Goal: Task Accomplishment & Management: Use online tool/utility

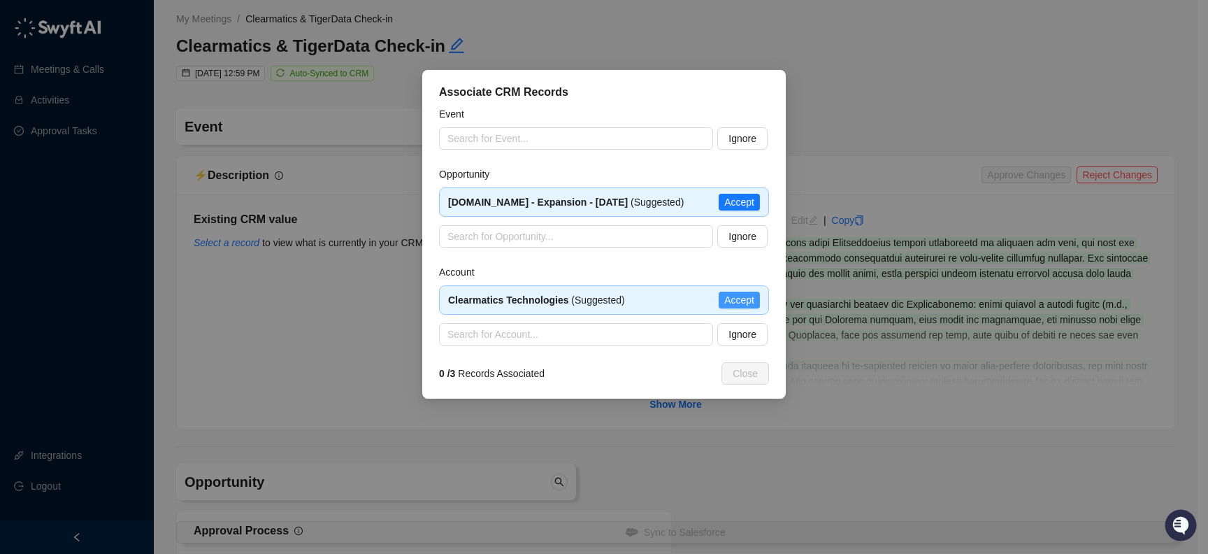
click at [752, 308] on span "Accept" at bounding box center [739, 299] width 30 height 15
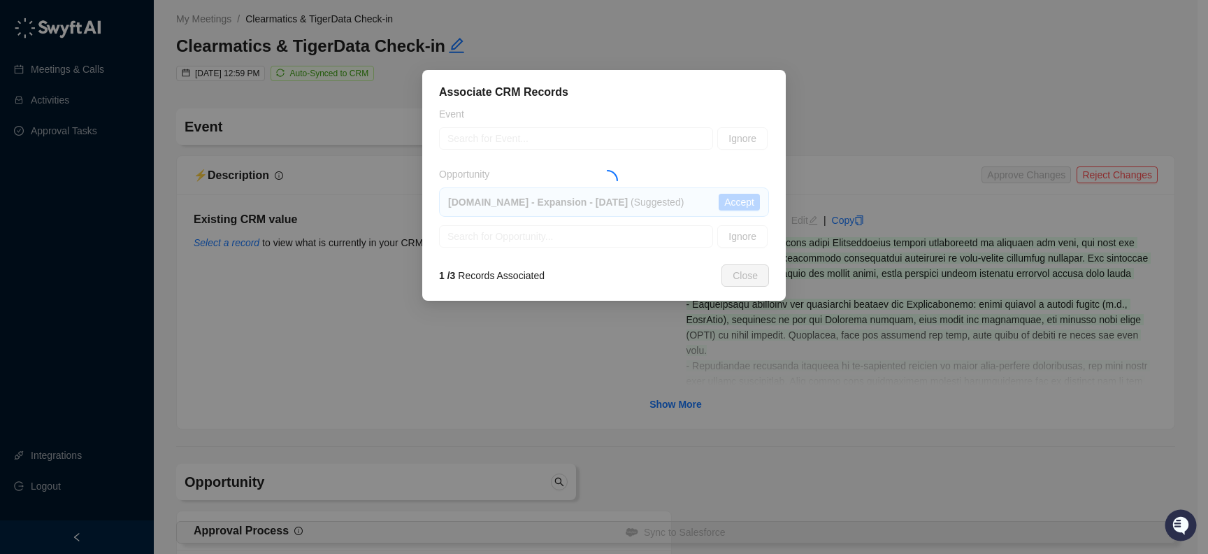
type textarea "**********"
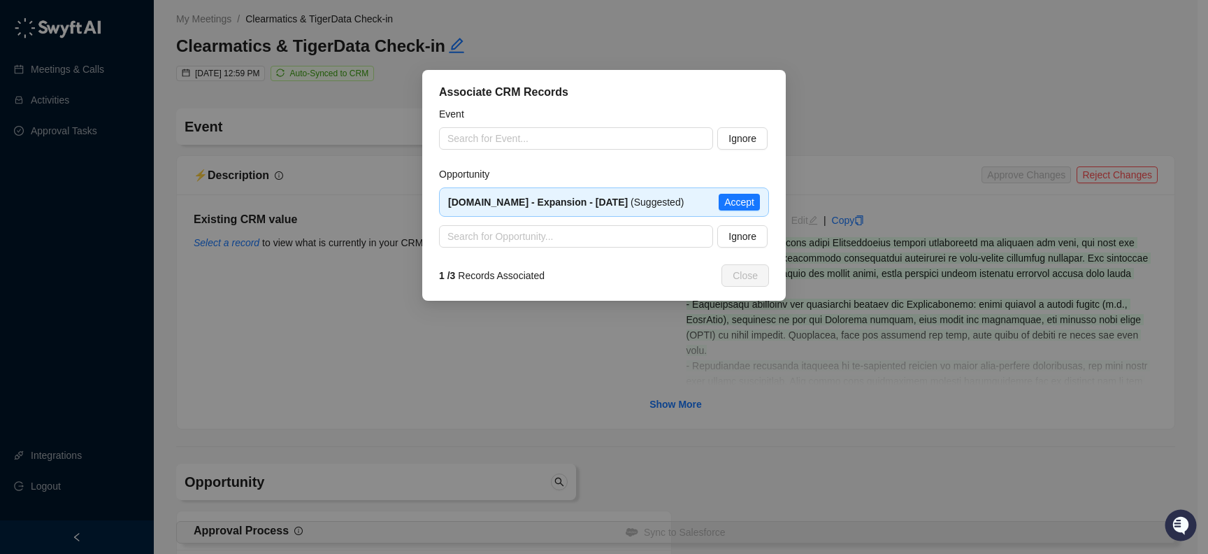
click at [748, 210] on span "Accept" at bounding box center [739, 201] width 30 height 15
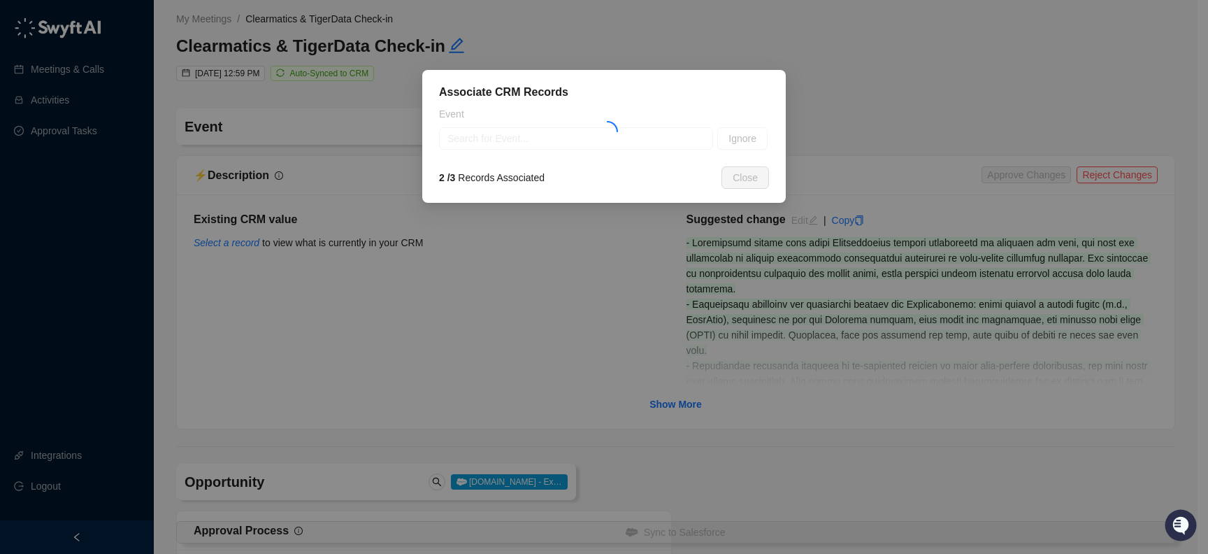
type textarea "**********"
type input "**********"
click at [578, 145] on input "search" at bounding box center [571, 138] width 249 height 21
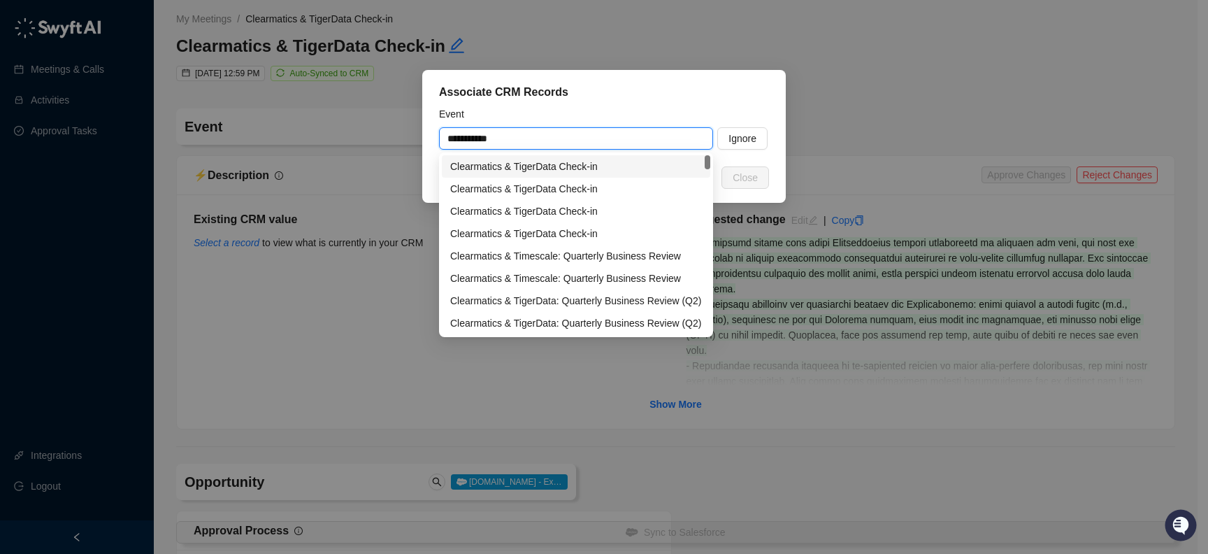
click at [576, 171] on div "Clearmatics & TigerData Check-in" at bounding box center [576, 166] width 252 height 15
type input "**********"
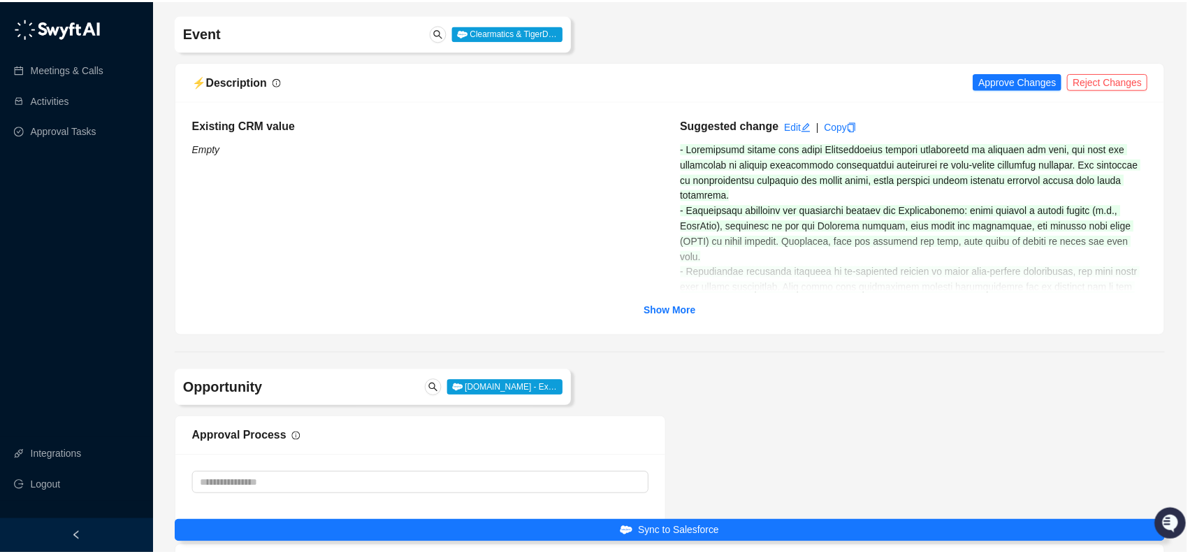
scroll to position [103, 0]
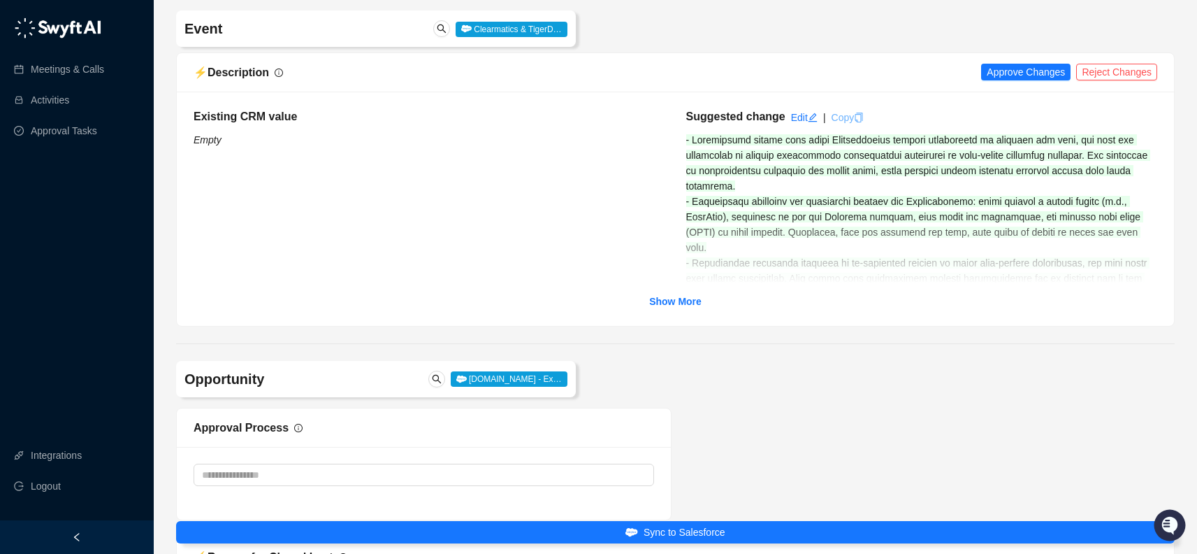
click at [851, 120] on link "Copy" at bounding box center [848, 117] width 33 height 11
click at [1023, 73] on span "Approve Changes" at bounding box center [1026, 71] width 78 height 15
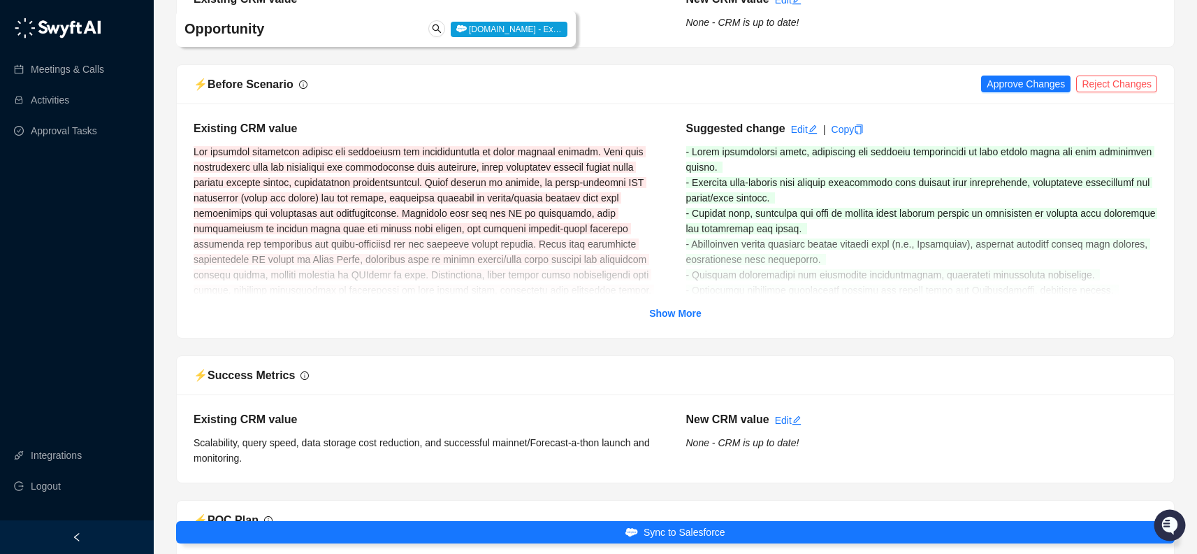
scroll to position [1741, 0]
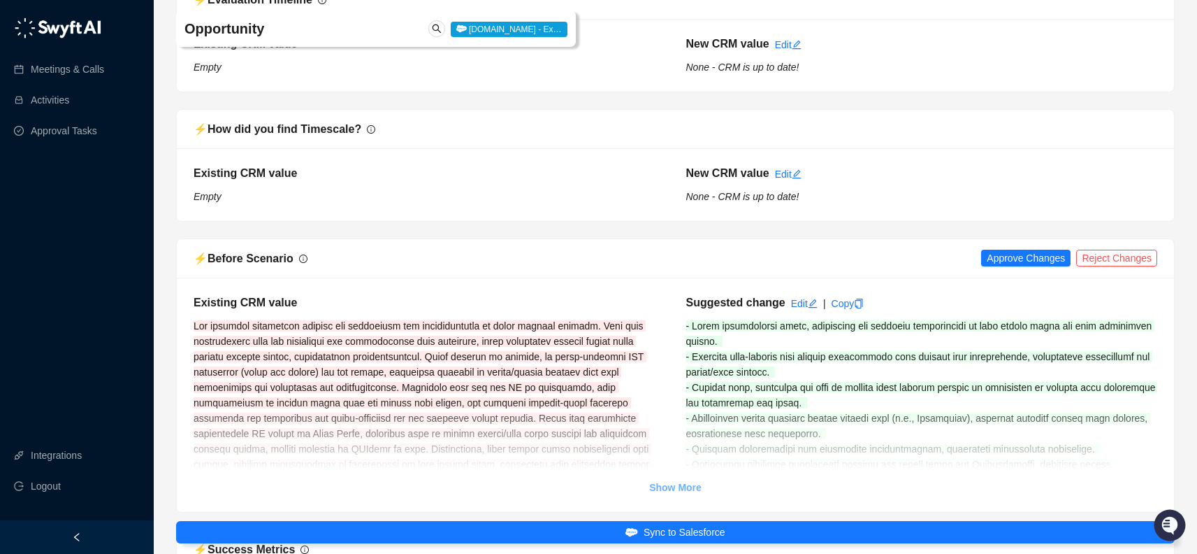
click at [698, 487] on strong "Show More" at bounding box center [675, 487] width 52 height 11
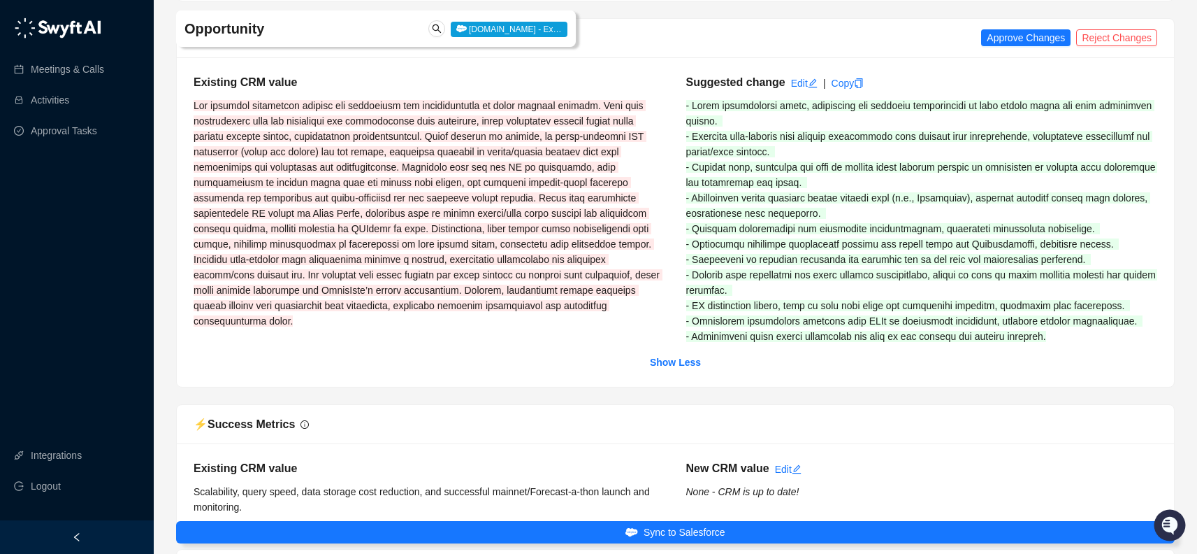
scroll to position [1901, 0]
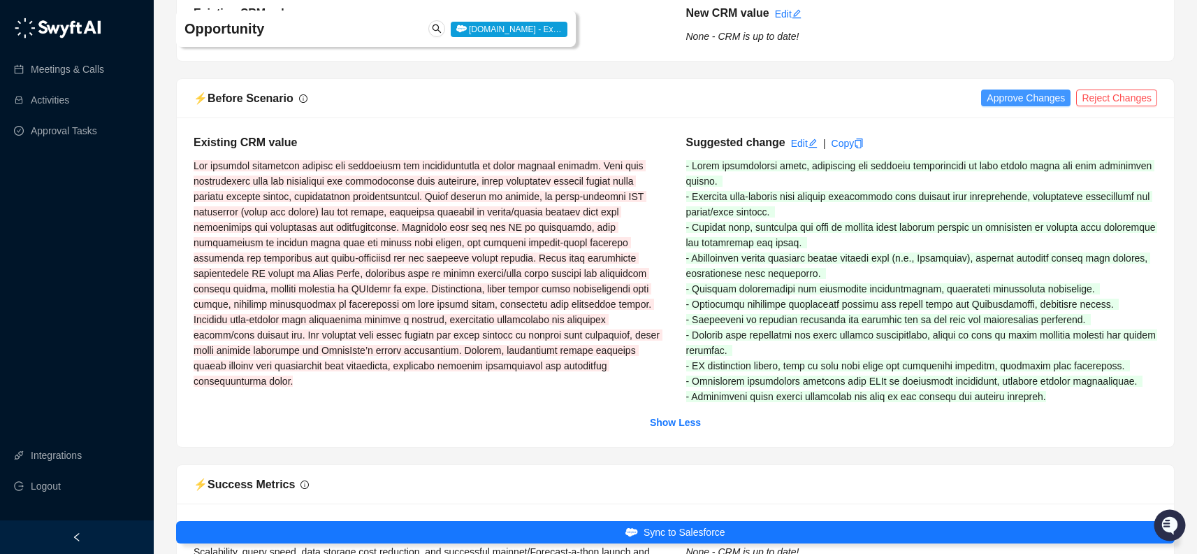
click at [1011, 99] on span "Approve Changes" at bounding box center [1026, 97] width 78 height 15
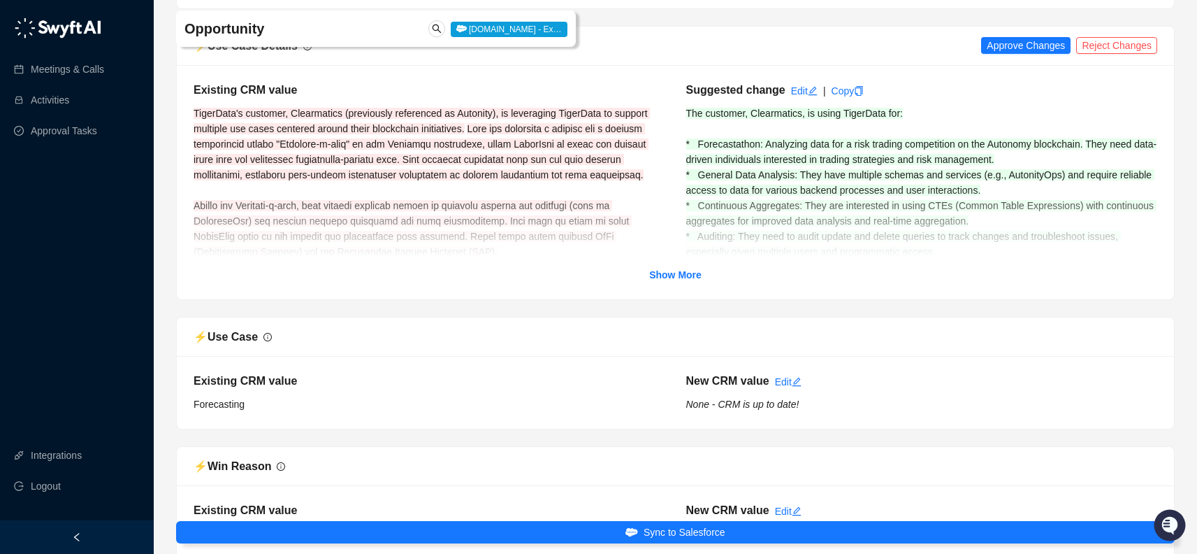
scroll to position [2614, 0]
click at [1001, 46] on span "Approve Changes" at bounding box center [1026, 44] width 78 height 15
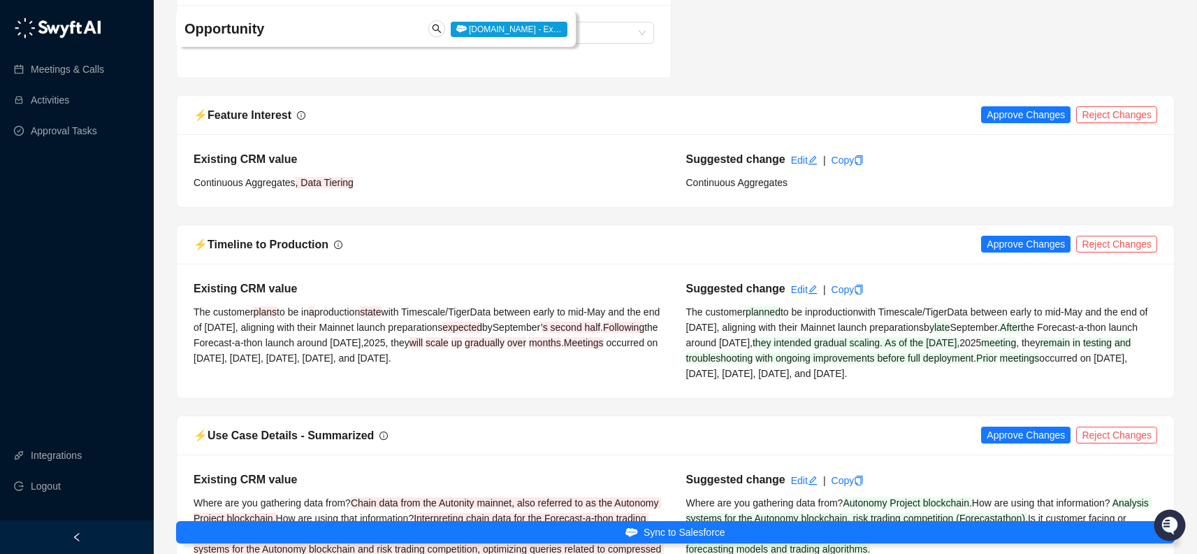
scroll to position [3802, 0]
click at [1044, 110] on span "Approve Changes" at bounding box center [1026, 113] width 78 height 15
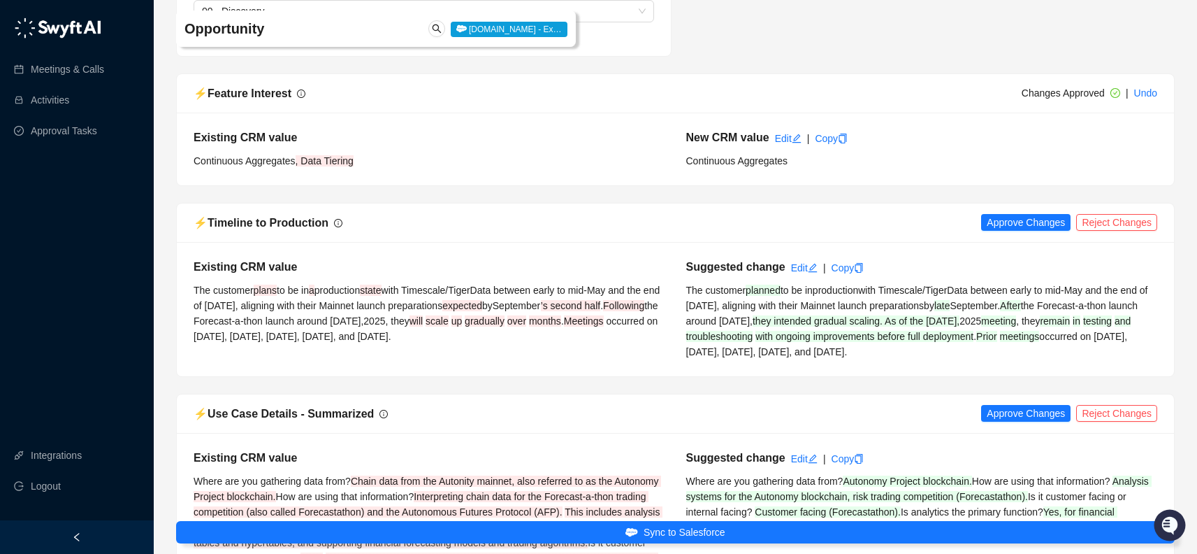
scroll to position [3888, 0]
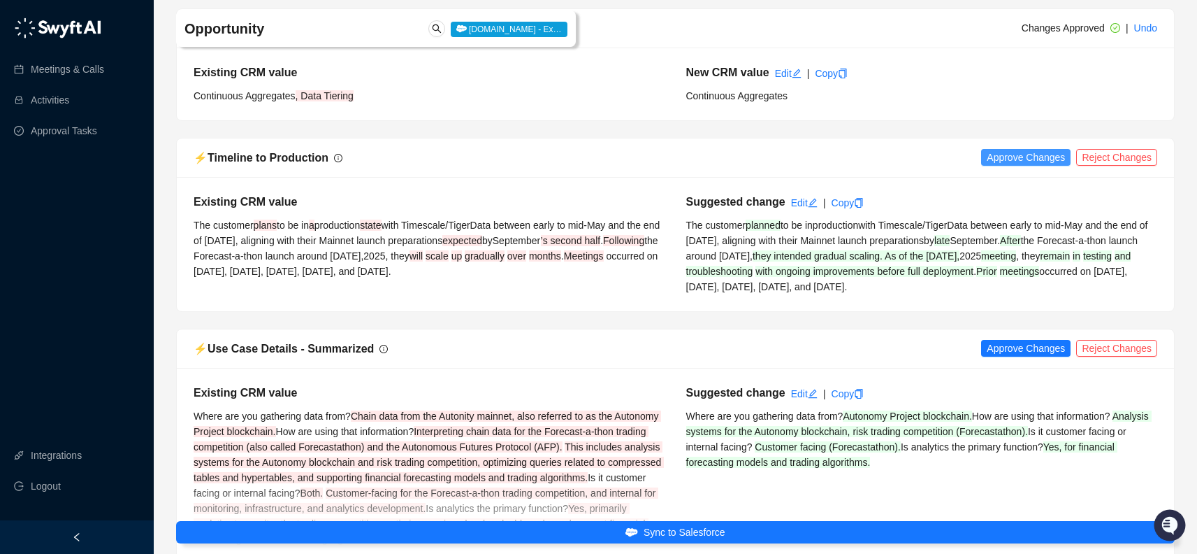
click at [1021, 157] on span "Approve Changes" at bounding box center [1026, 157] width 78 height 15
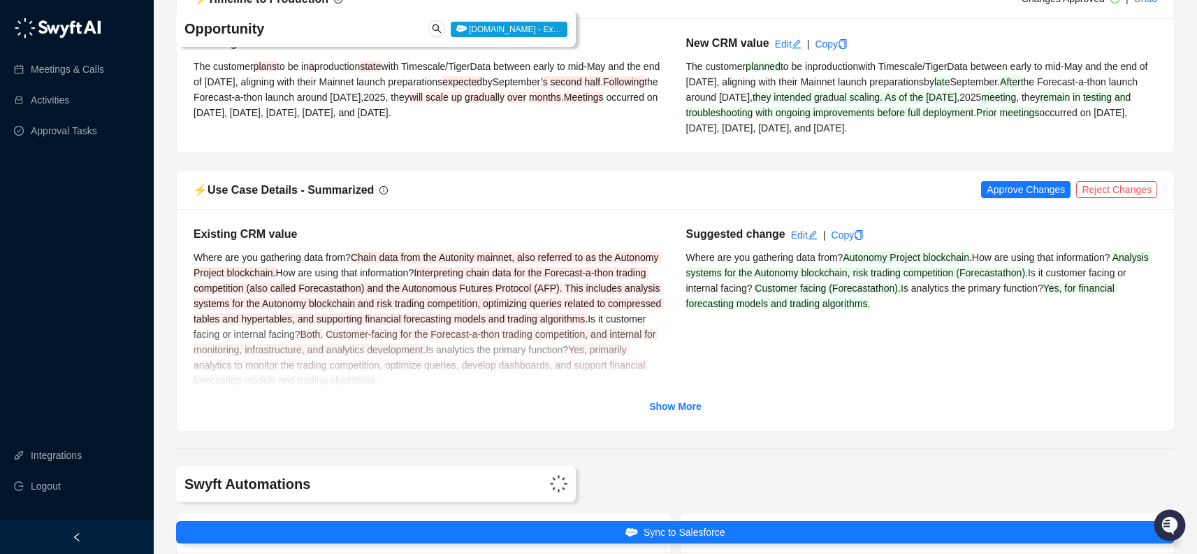
scroll to position [4141, 0]
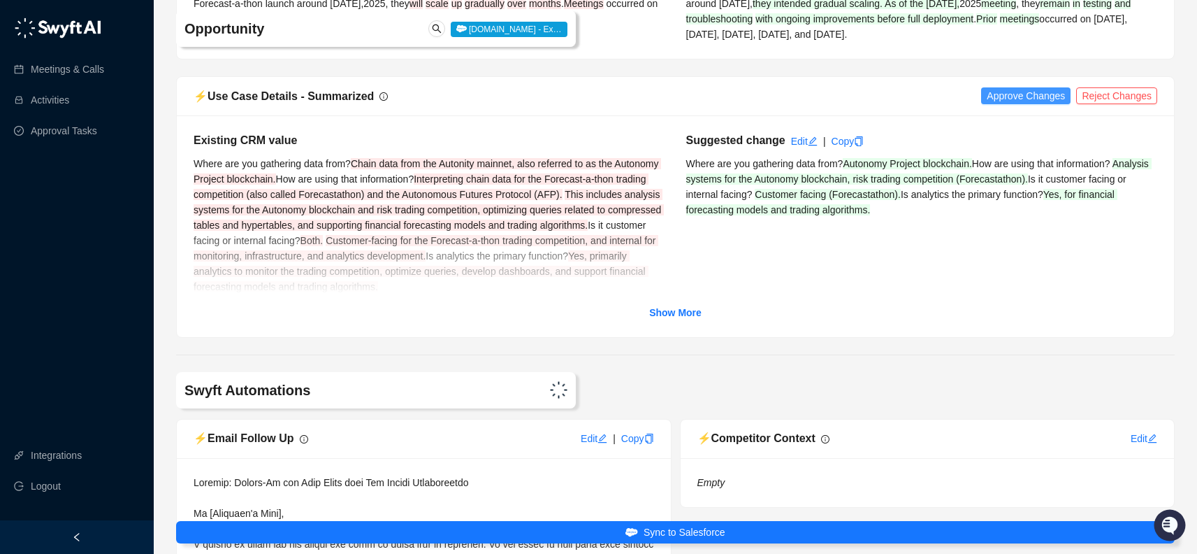
click at [1027, 97] on span "Approve Changes" at bounding box center [1026, 95] width 78 height 15
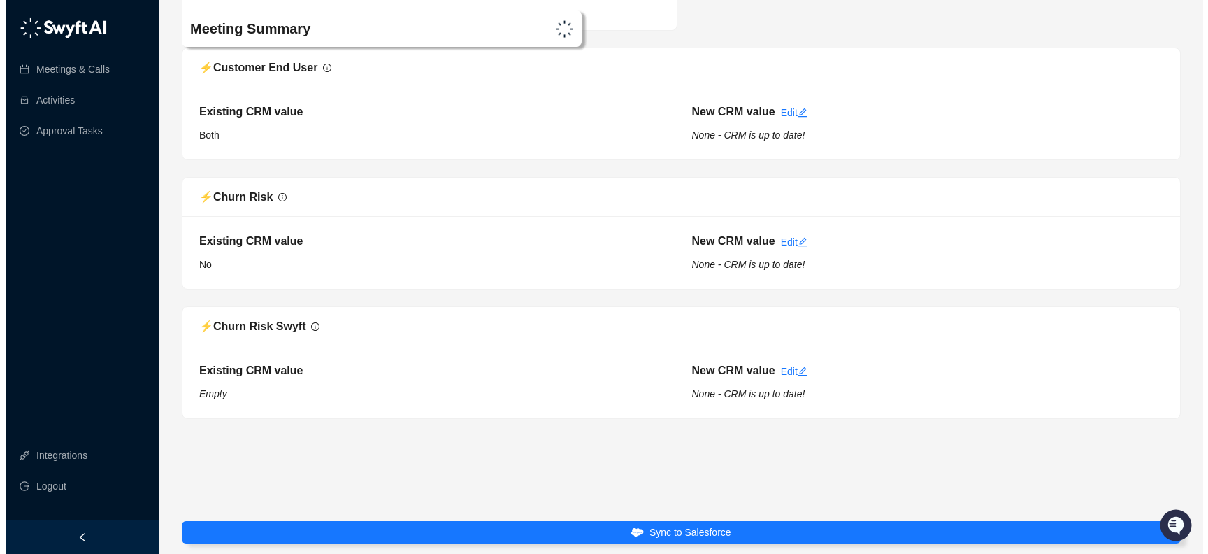
scroll to position [5655, 0]
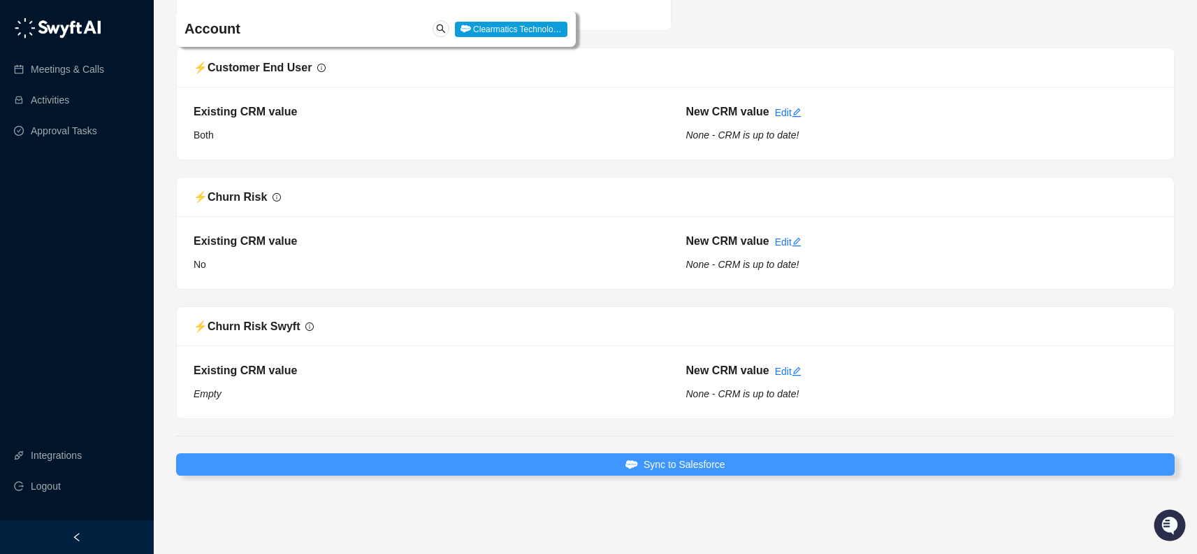
click at [726, 462] on span "Sync to Salesforce" at bounding box center [685, 463] width 82 height 15
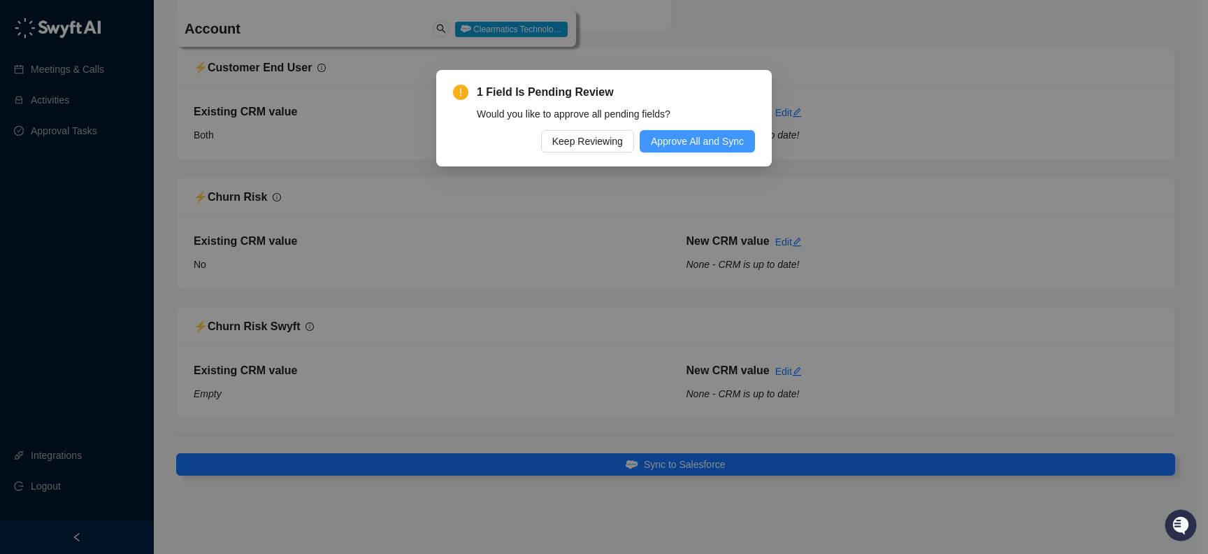
click at [711, 141] on span "Approve All and Sync" at bounding box center [697, 141] width 93 height 15
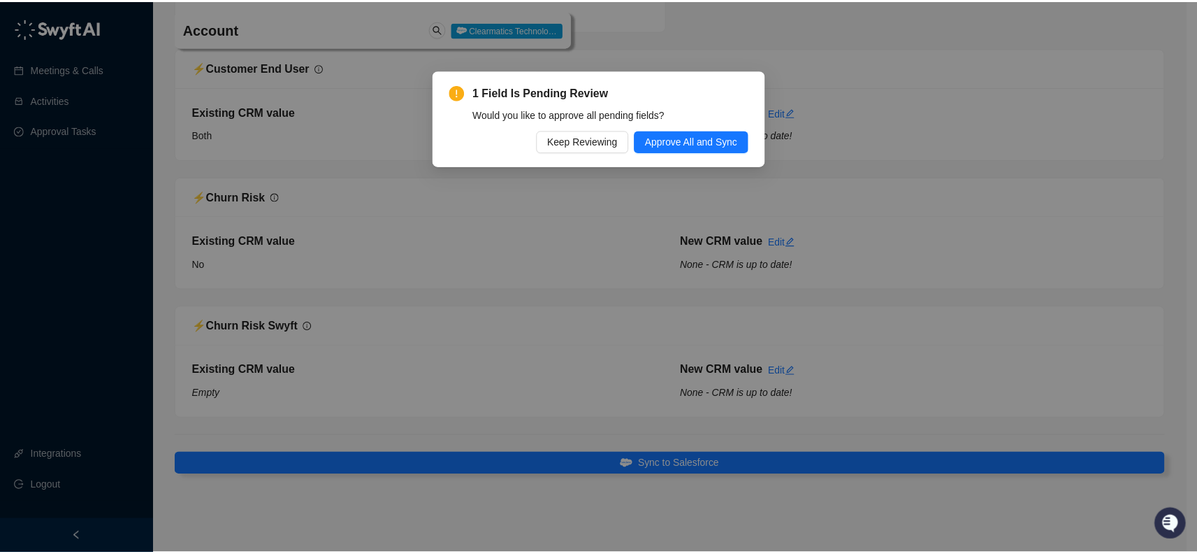
scroll to position [5555, 0]
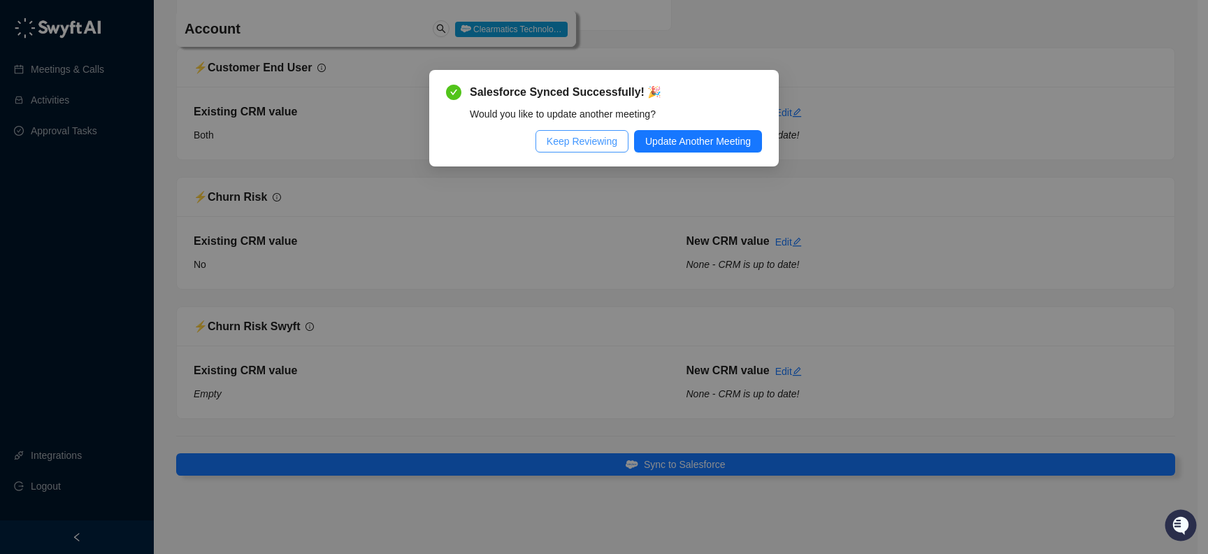
click at [601, 136] on span "Keep Reviewing" at bounding box center [582, 141] width 71 height 15
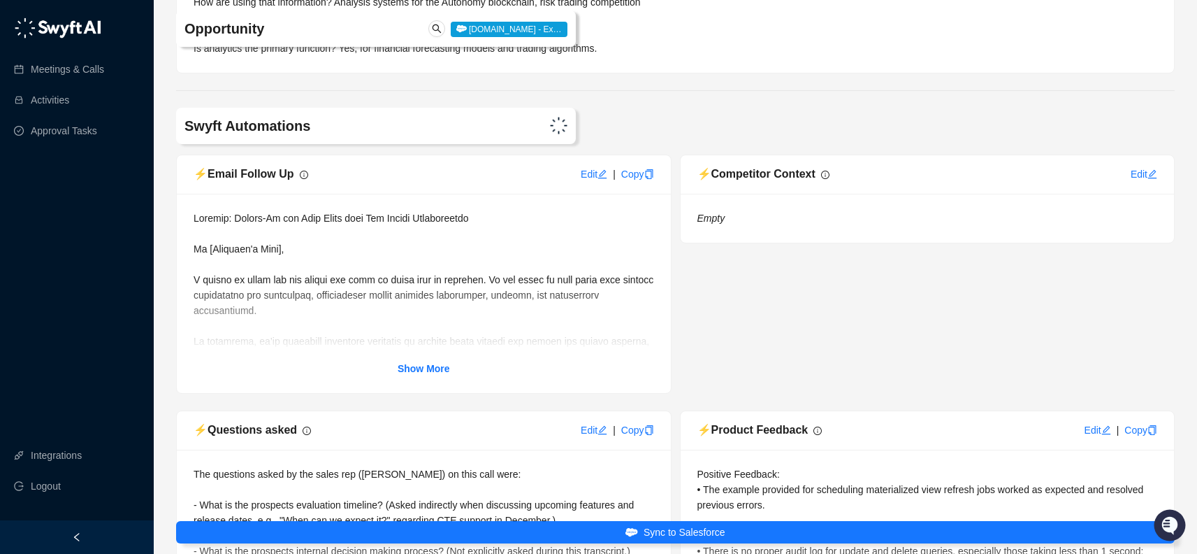
scroll to position [4264, 0]
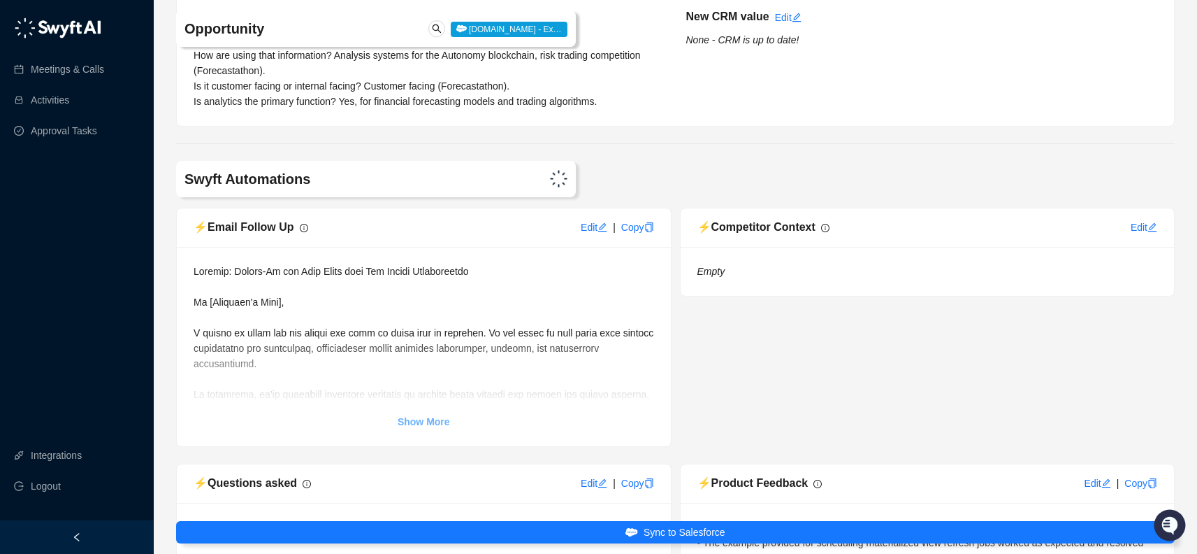
click at [425, 424] on strong "Show More" at bounding box center [424, 421] width 52 height 11
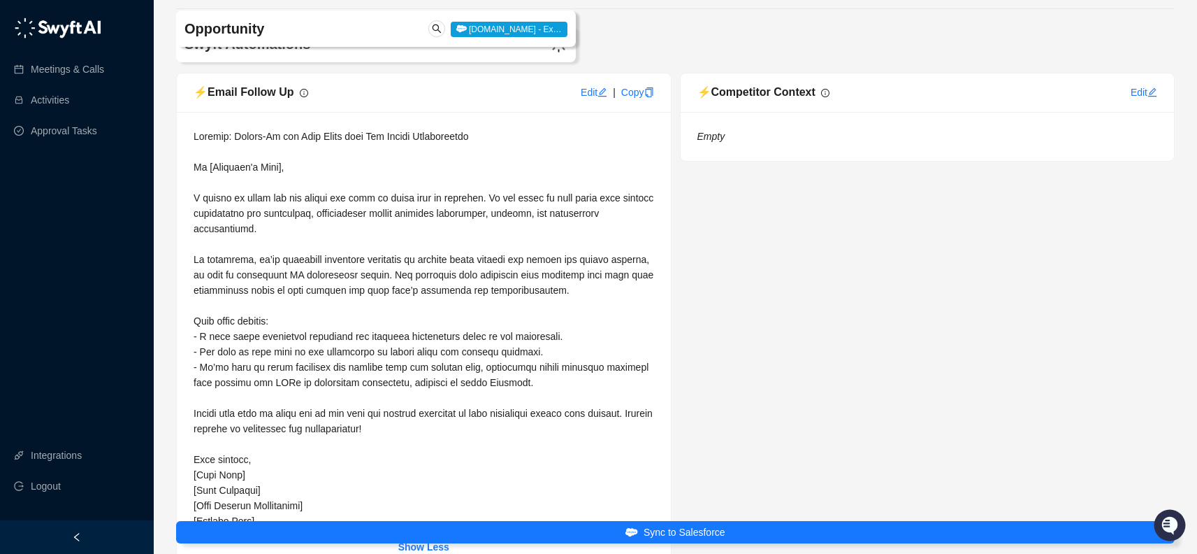
scroll to position [4519, 0]
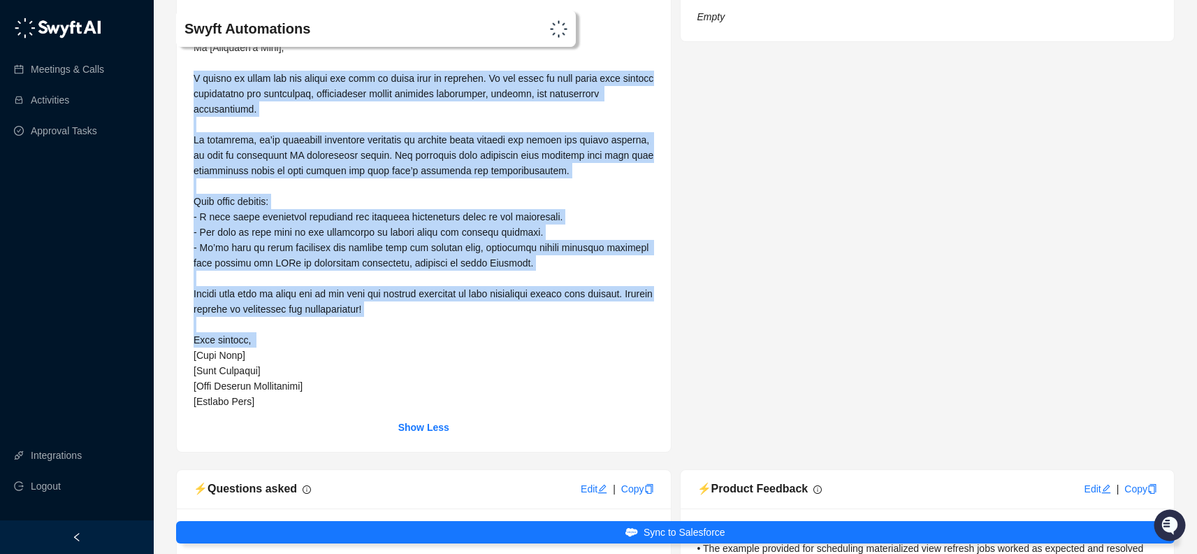
drag, startPoint x: 189, startPoint y: 76, endPoint x: 487, endPoint y: 339, distance: 397.2
click at [487, 339] on div "Show Less" at bounding box center [424, 221] width 494 height 459
copy span "L ipsumd si ametc adi eli seddoe tem inci ut labor etdo ma aliquaen. Ad min ven…"
